Goal: Information Seeking & Learning: Find specific fact

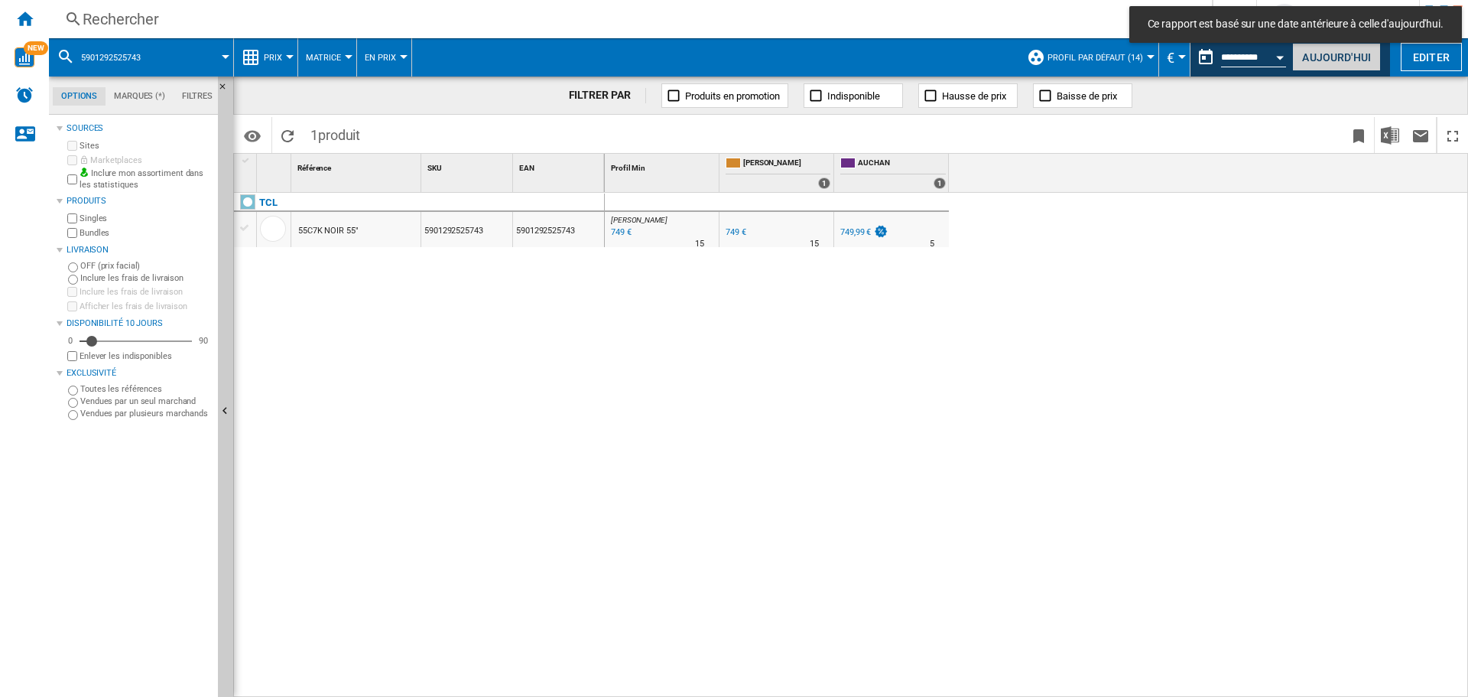
click at [1370, 56] on button "Aujourd'hui" at bounding box center [1336, 57] width 89 height 28
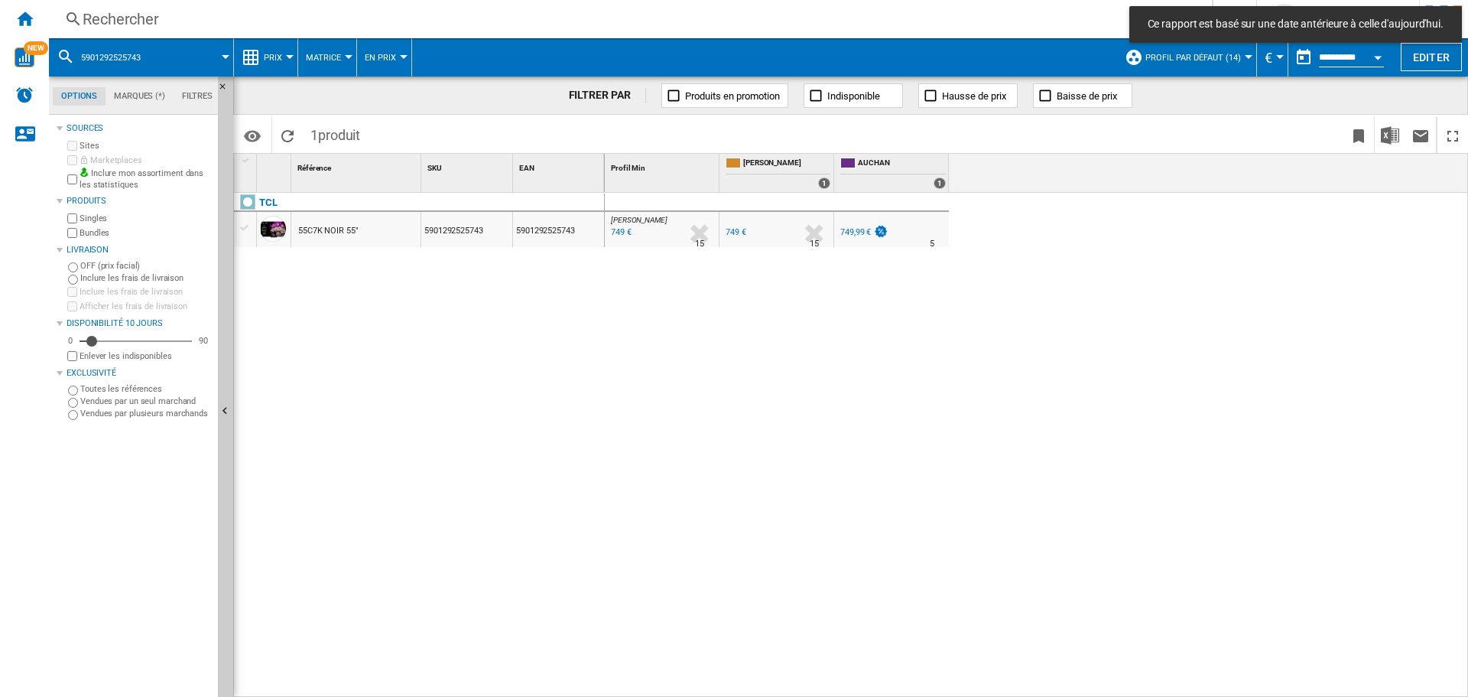
click at [412, 21] on div "Rechercher" at bounding box center [628, 18] width 1090 height 21
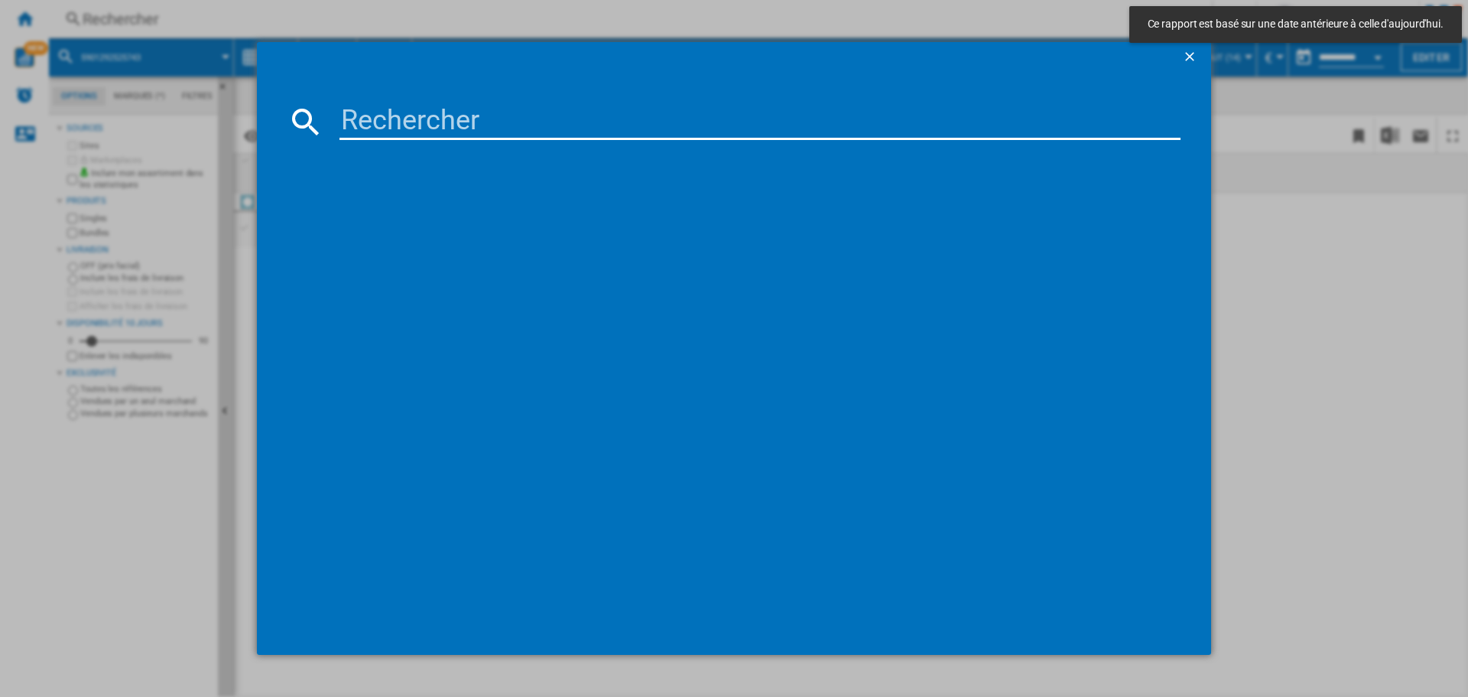
click at [456, 115] on input at bounding box center [760, 121] width 841 height 37
paste input "8806097251873"
type input "8806097251873"
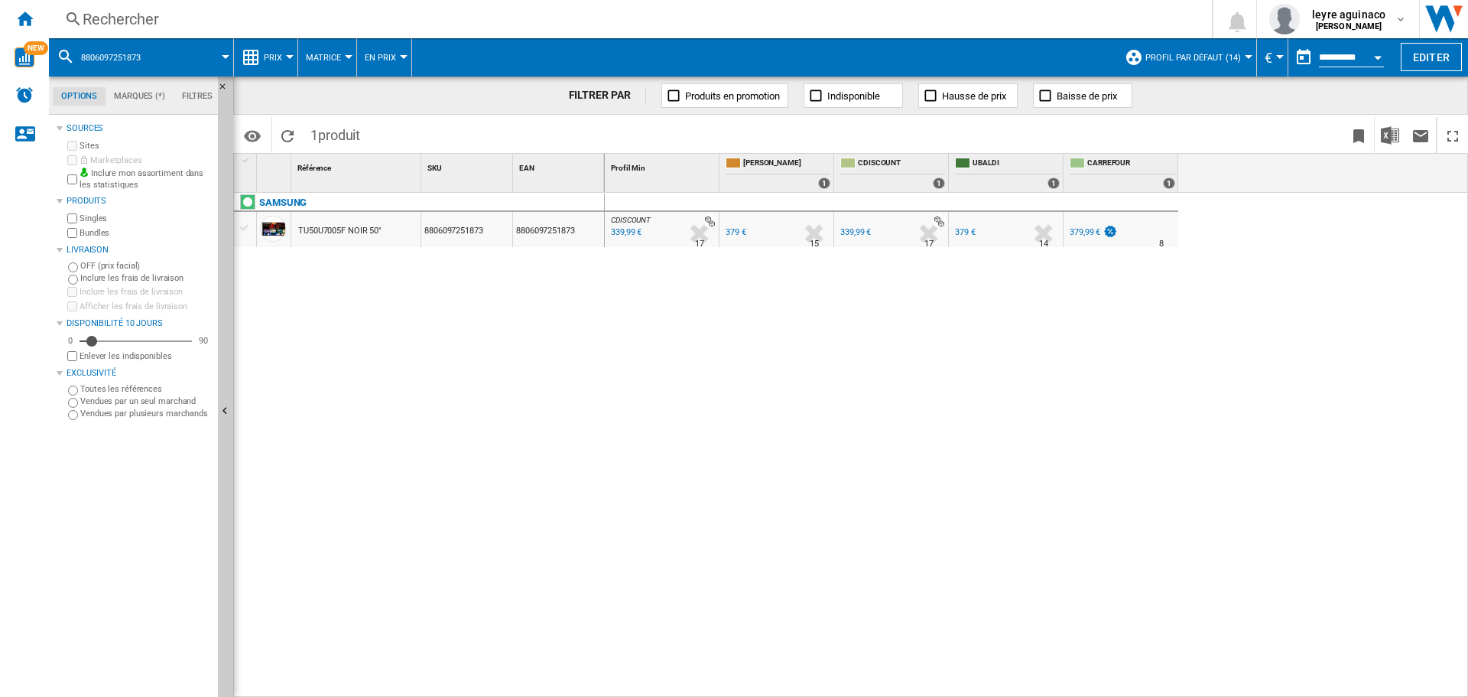
click at [849, 237] on div "339,99 €" at bounding box center [854, 232] width 33 height 15
click at [522, 15] on div "Rechercher" at bounding box center [628, 18] width 1090 height 21
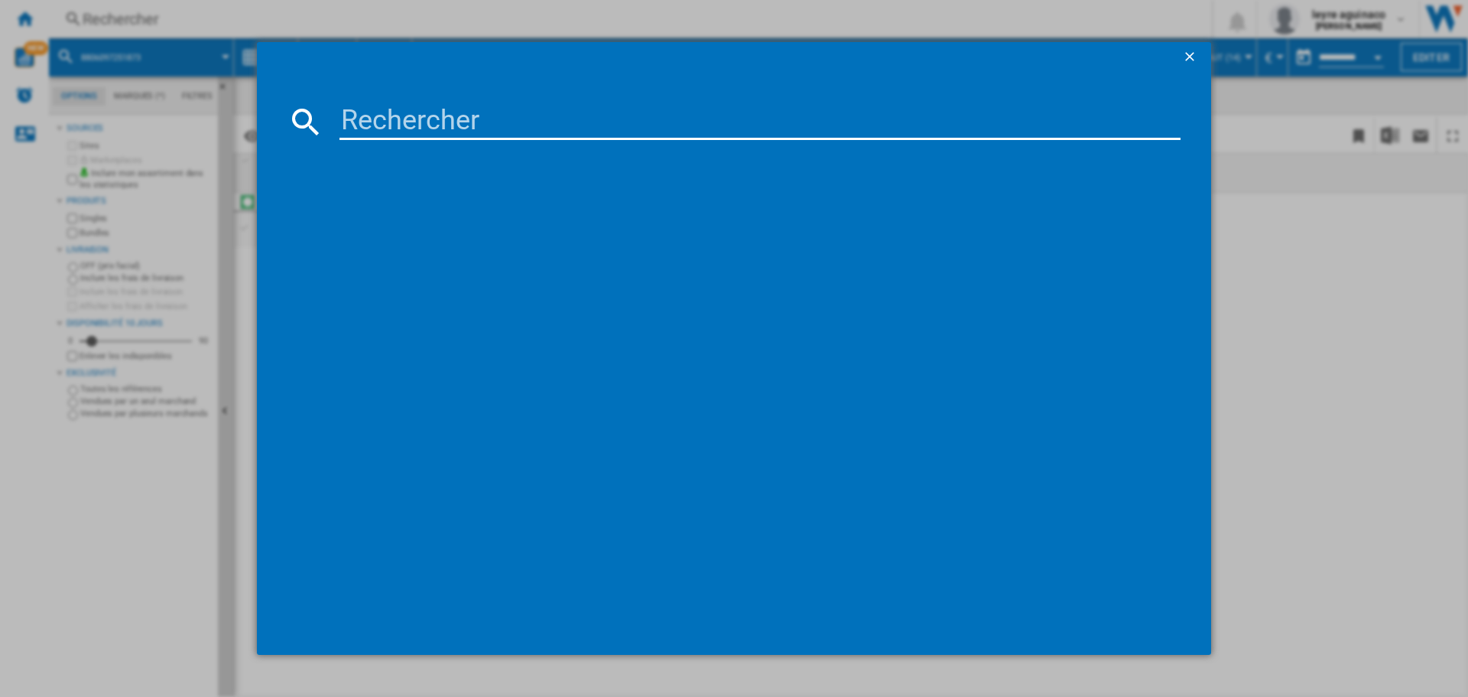
click at [464, 124] on input at bounding box center [760, 121] width 841 height 37
paste input "8806097122579"
type input "8806097122579"
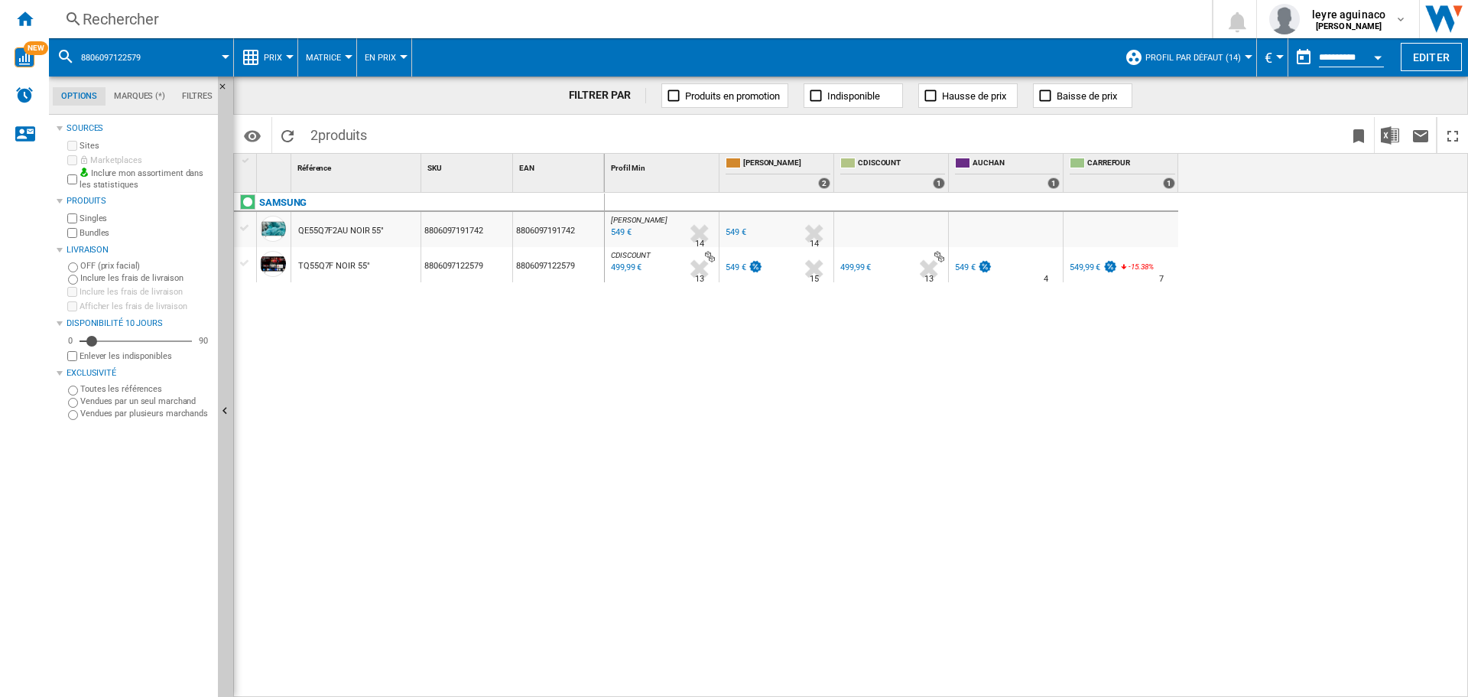
click at [630, 268] on div "499,99 €" at bounding box center [625, 267] width 33 height 15
click at [881, 329] on div "[PERSON_NAME] : FR [PERSON_NAME] 0.0 % 549 € % N/A 14 [PERSON_NAME] : FR [PERSO…" at bounding box center [1037, 445] width 864 height 505
click at [532, 21] on div "Rechercher" at bounding box center [628, 18] width 1090 height 21
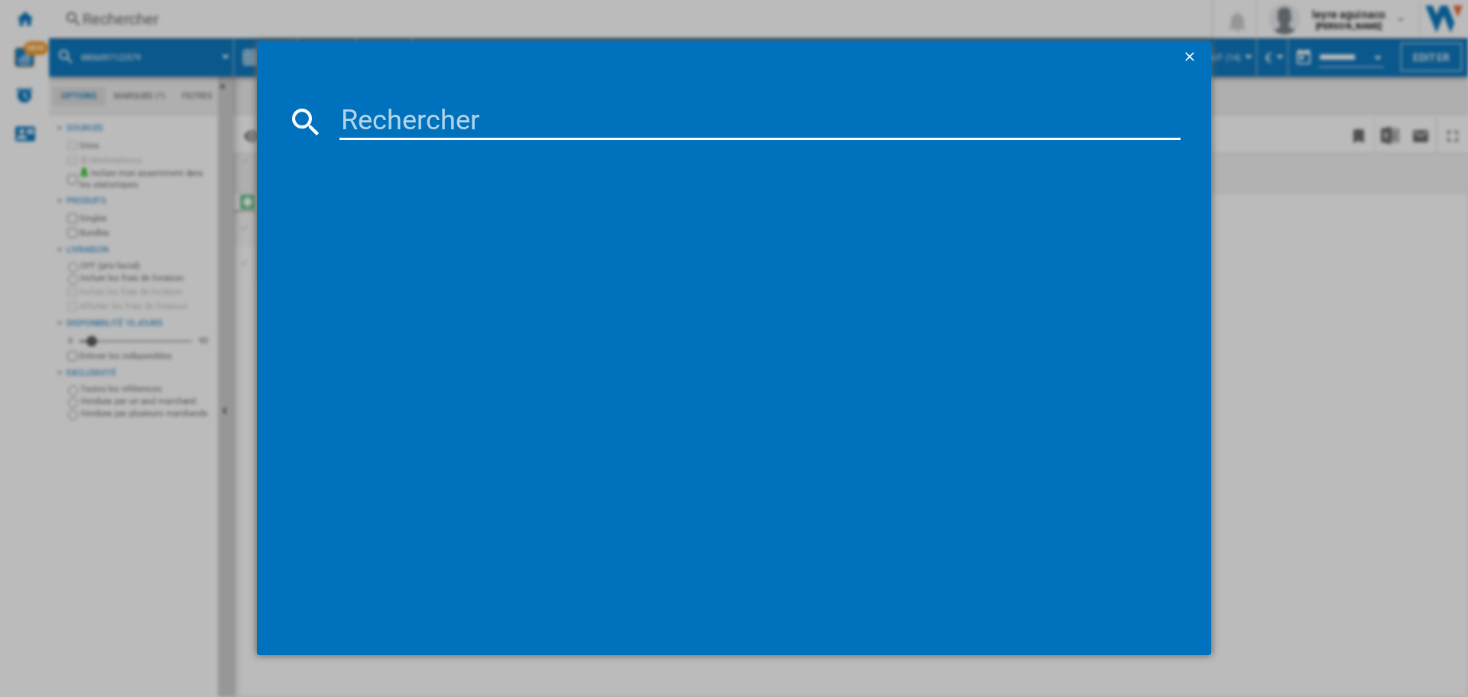
click at [1197, 325] on md-dialog-content at bounding box center [734, 364] width 954 height 583
drag, startPoint x: 1391, startPoint y: 415, endPoint x: 1052, endPoint y: 317, distance: 353.2
click at [1327, 399] on div at bounding box center [734, 348] width 1468 height 697
click at [1198, 50] on ng-md-icon "getI18NText('BUTTONS.CLOSE_DIALOG')" at bounding box center [1191, 58] width 18 height 18
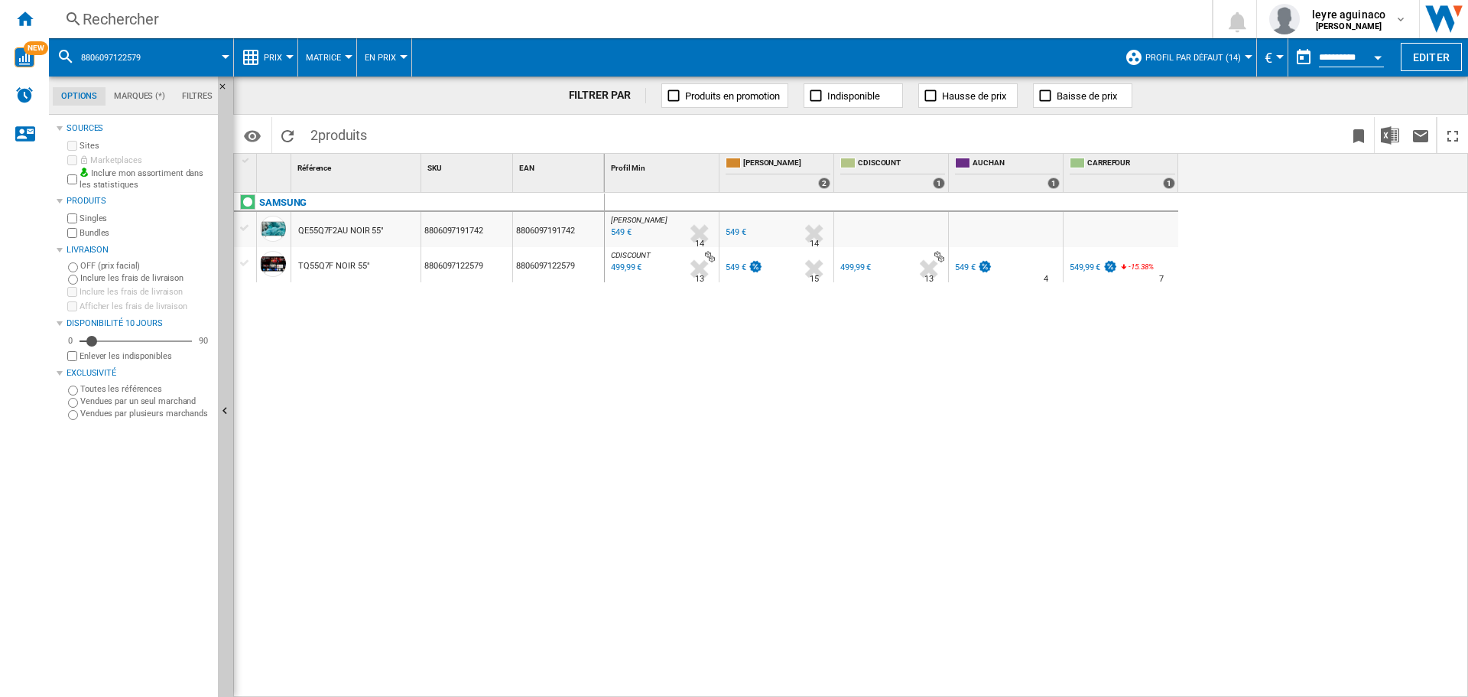
click at [573, 13] on div "Rechercher" at bounding box center [628, 18] width 1090 height 21
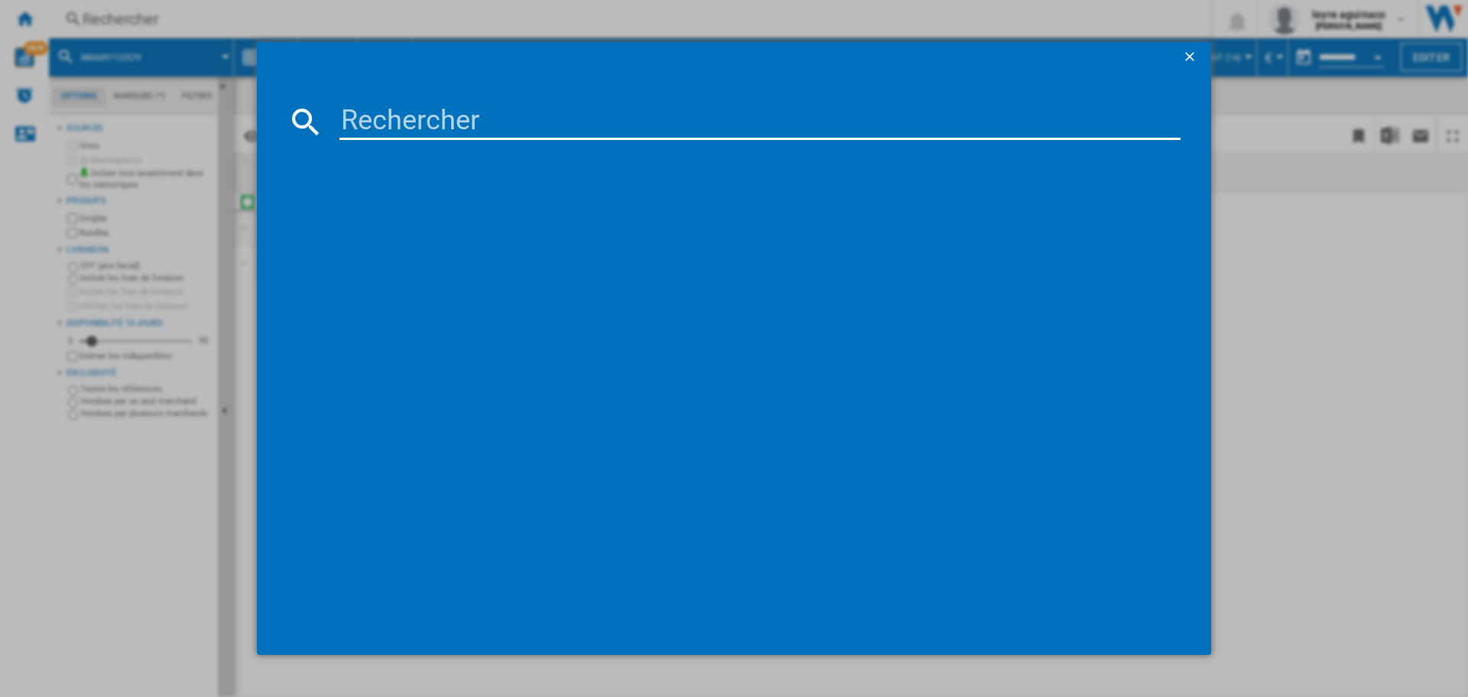
click at [547, 118] on input at bounding box center [760, 121] width 841 height 37
type input "8806097251767"
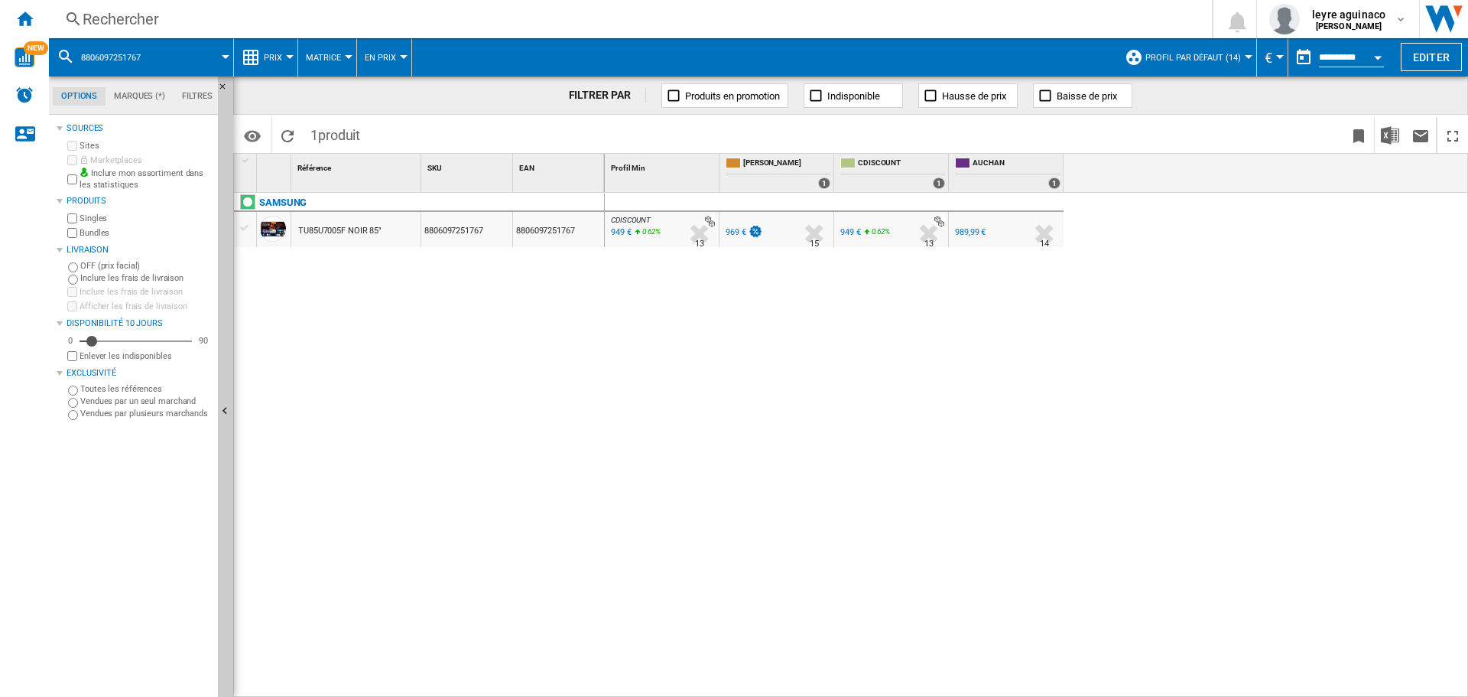
click at [613, 226] on div at bounding box center [664, 221] width 108 height 14
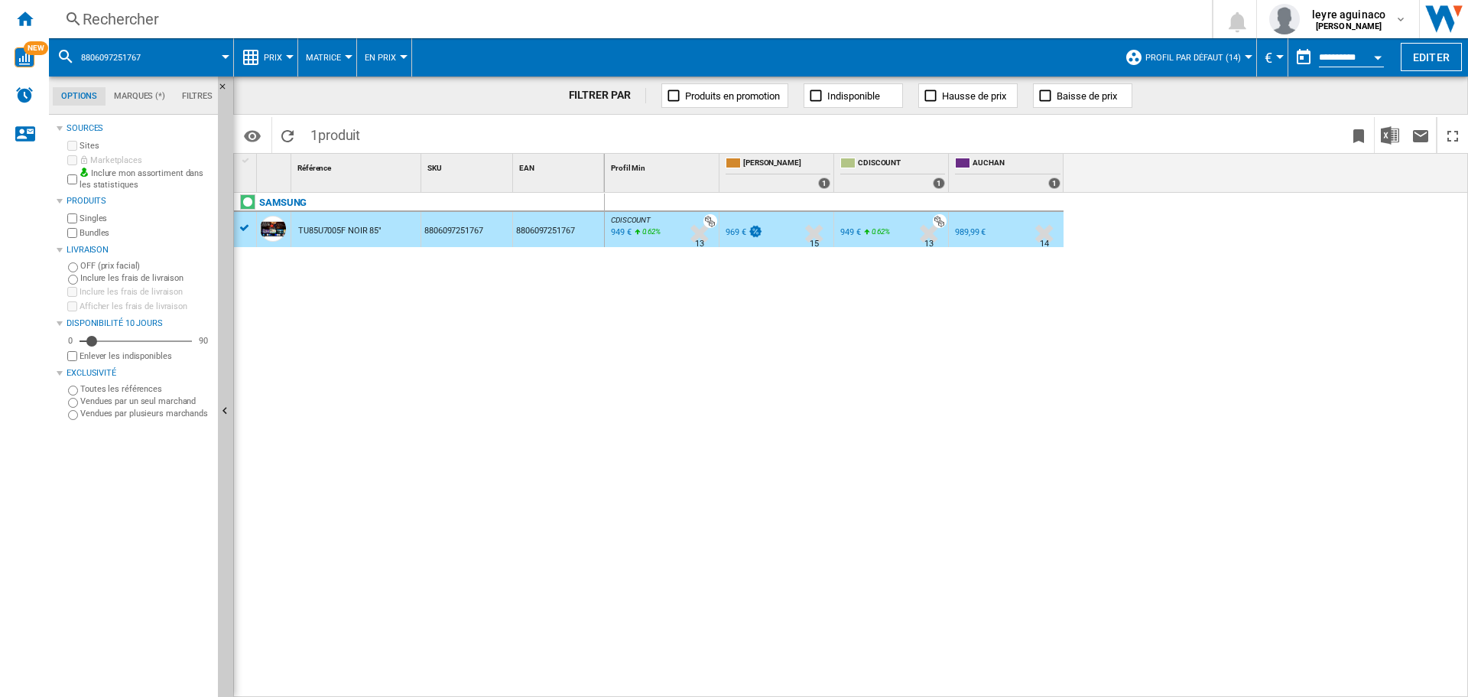
click at [630, 228] on div "949 €" at bounding box center [620, 232] width 23 height 15
click at [387, 16] on div "Rechercher" at bounding box center [628, 18] width 1090 height 21
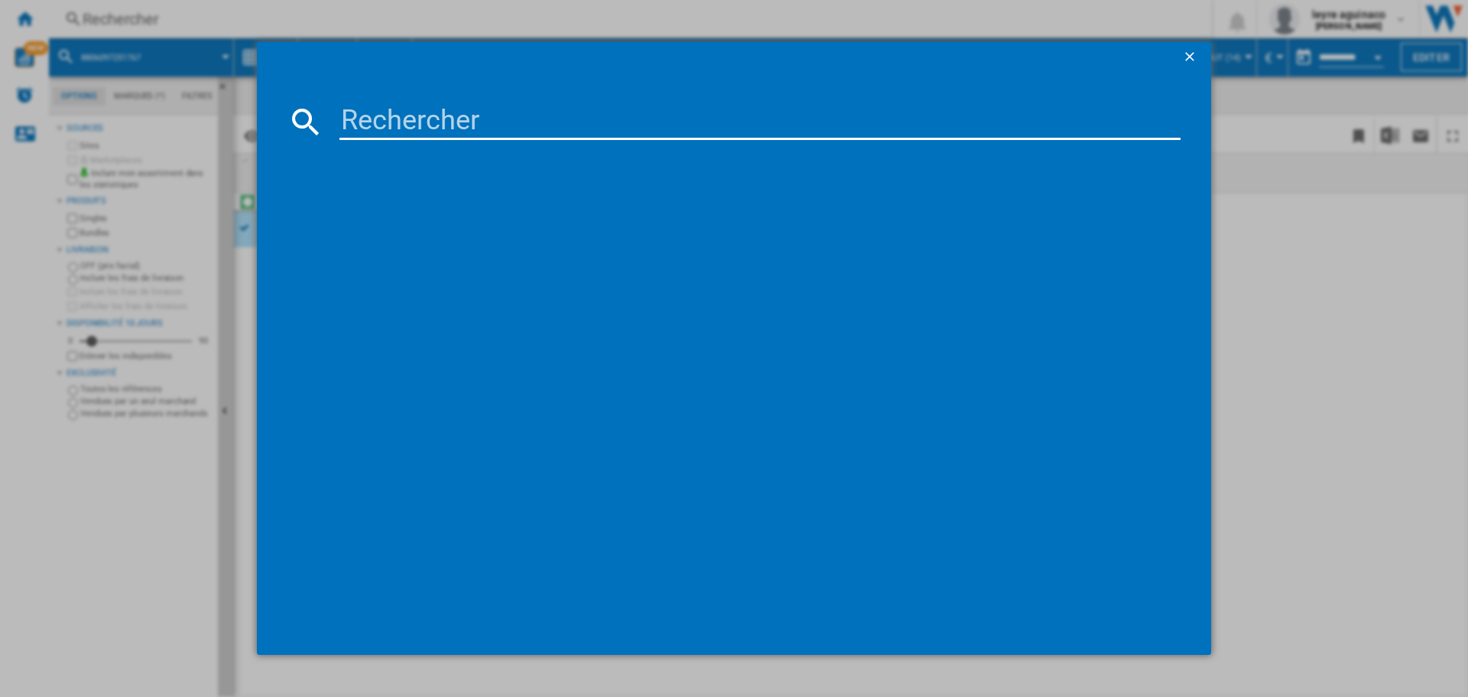
click at [475, 112] on input at bounding box center [760, 121] width 841 height 37
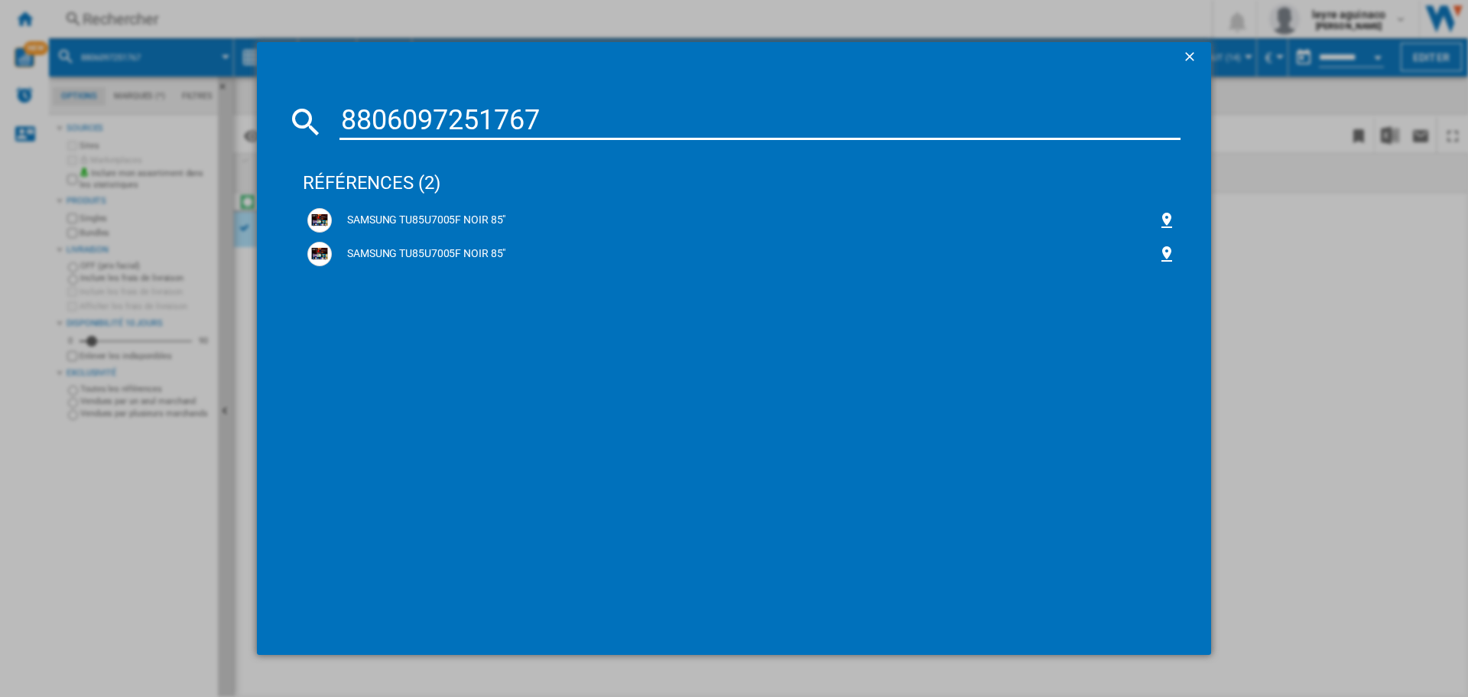
type input "8806097251767"
click at [1196, 50] on ng-md-icon "getI18NText('BUTTONS.CLOSE_DIALOG')" at bounding box center [1191, 58] width 18 height 18
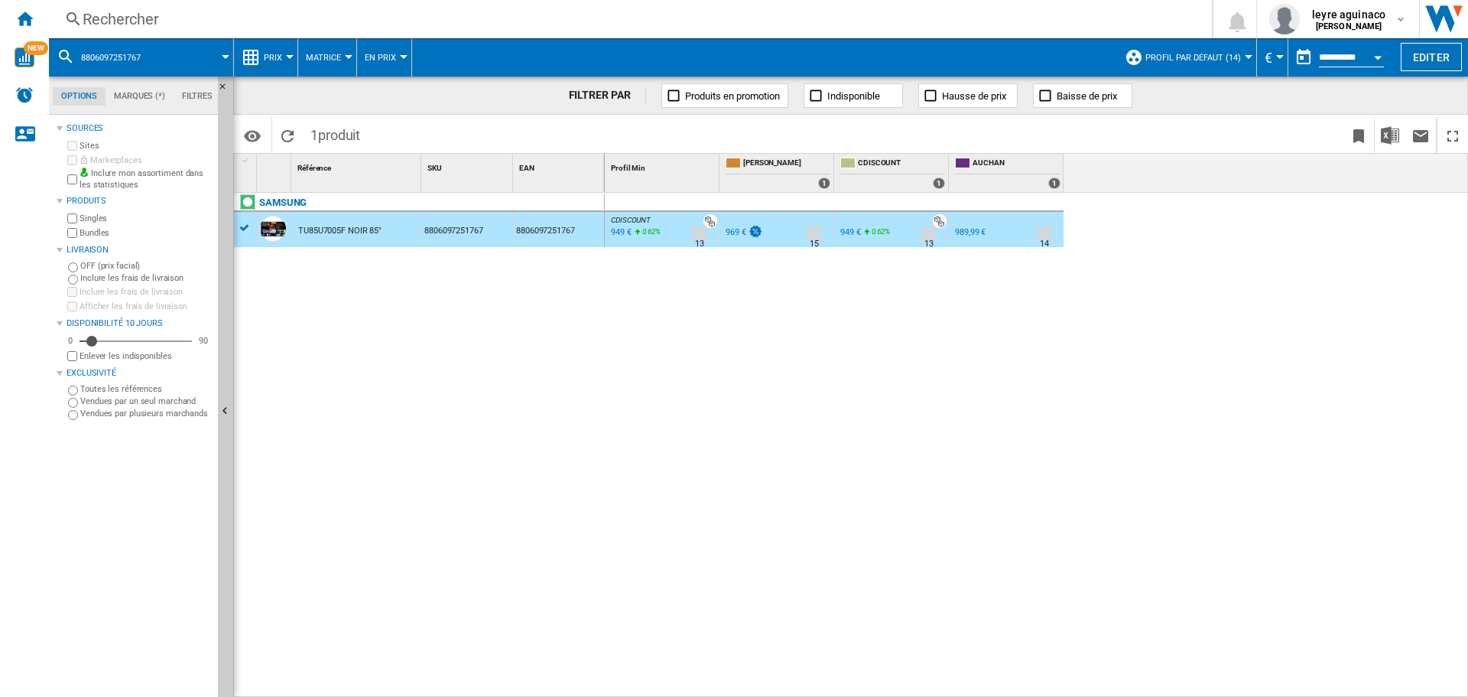
click at [831, 404] on div "CDISCOUNT : FR CDISCOUNT -2.1 % 949 € 0.62 % N/A 13 CDISCOUNT : FR CDISCOUNT FR…" at bounding box center [1037, 445] width 864 height 505
click at [706, 315] on div "CDISCOUNT : FR CDISCOUNT -2.1 % 949 € 0.62 % N/A 13 CDISCOUNT : FR CDISCOUNT FR…" at bounding box center [1037, 445] width 864 height 505
drag, startPoint x: 1087, startPoint y: 350, endPoint x: 1072, endPoint y: 327, distance: 27.2
click at [1086, 349] on div "CDISCOUNT : FR CDISCOUNT -2.1 % 949 € 0.62 % N/A 13 CDISCOUNT : FR CDISCOUNT FR…" at bounding box center [1037, 445] width 864 height 505
click at [1031, 309] on div "CDISCOUNT : FR CDISCOUNT -2.1 % 949 € 0.62 % N/A 13 CDISCOUNT : FR CDISCOUNT FR…" at bounding box center [1037, 445] width 864 height 505
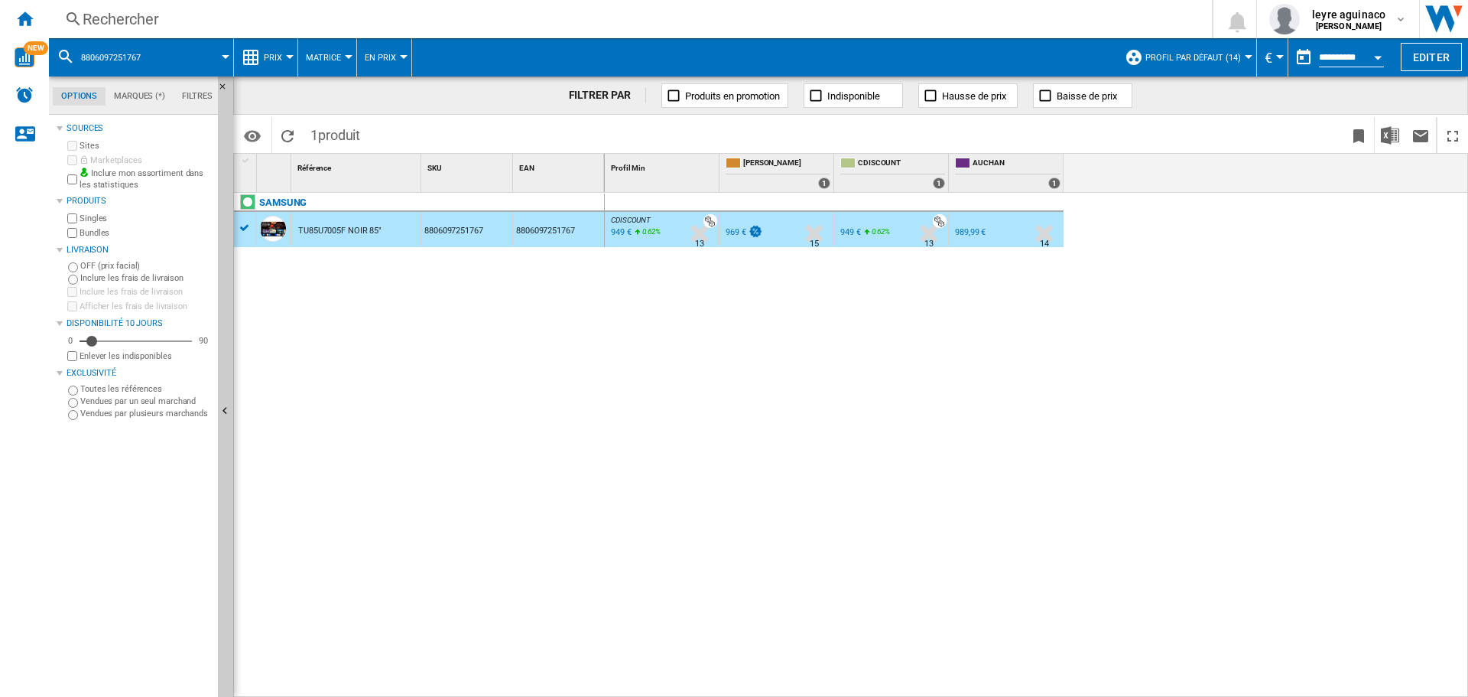
click at [618, 236] on div "949 €" at bounding box center [620, 232] width 23 height 15
drag, startPoint x: 579, startPoint y: 34, endPoint x: 590, endPoint y: 26, distance: 13.2
click at [583, 32] on div "Rechercher Rechercher 0 leyre aguinaco LECLERC LECLERC Mes paramètres Se déconn…" at bounding box center [758, 19] width 1419 height 38
click at [600, 14] on div "Rechercher" at bounding box center [628, 18] width 1090 height 21
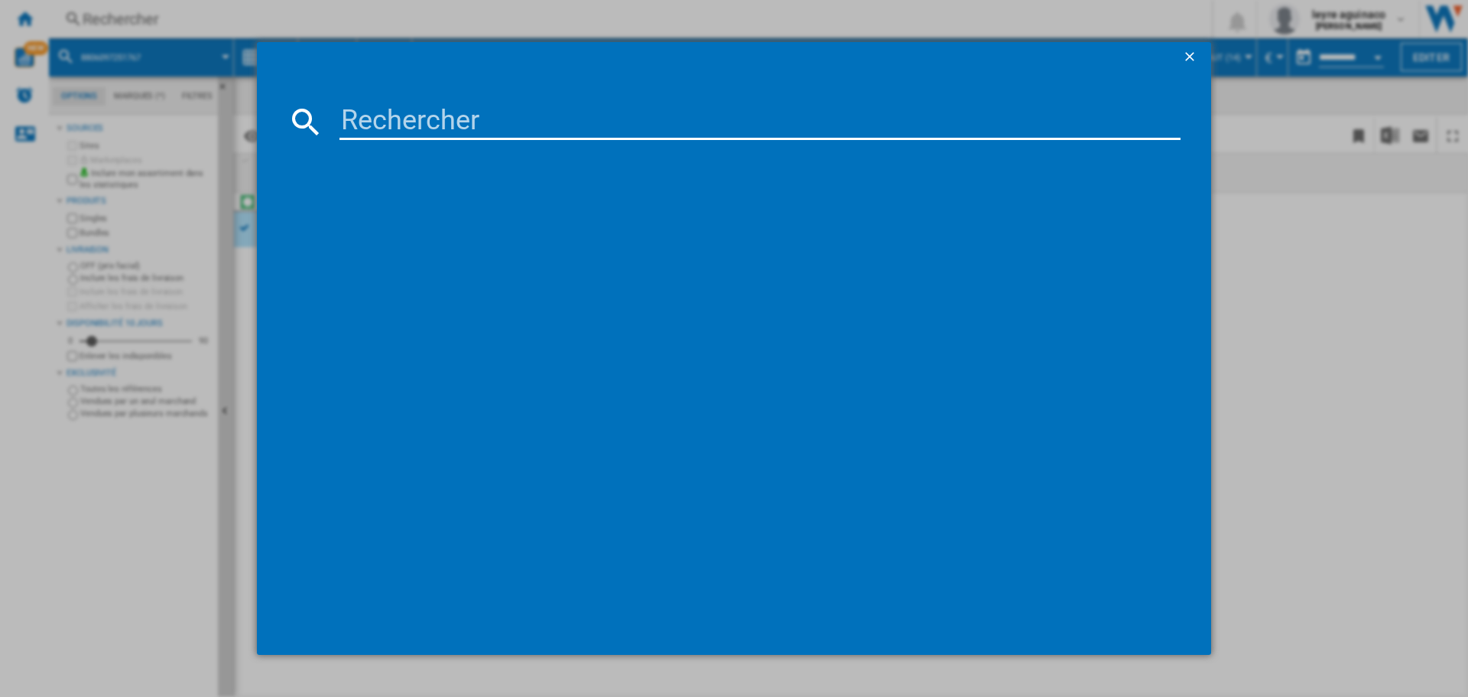
click at [596, 123] on input at bounding box center [760, 121] width 841 height 37
type input "8806097122579"
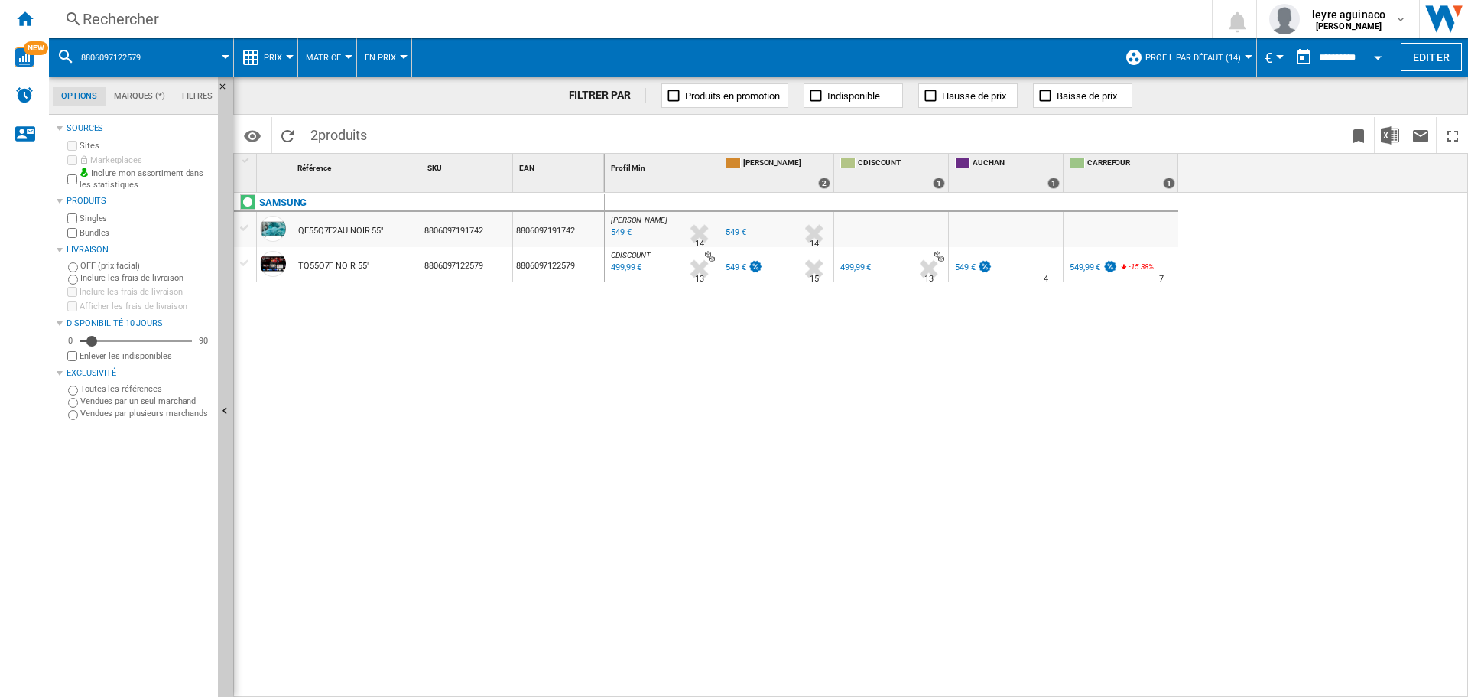
click at [744, 260] on div "549 €" at bounding box center [743, 267] width 40 height 15
